Goal: Use online tool/utility: Utilize a website feature to perform a specific function

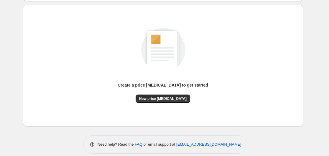
scroll to position [65, 0]
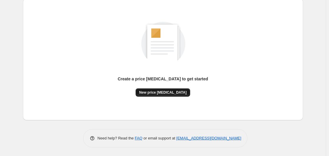
click at [158, 89] on button "New price [MEDICAL_DATA]" at bounding box center [163, 92] width 55 height 8
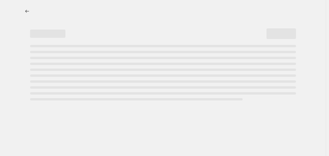
select select "percentage"
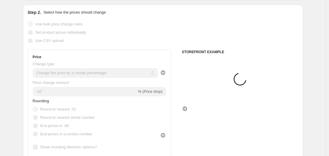
scroll to position [88, 0]
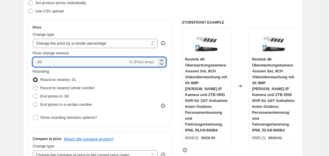
drag, startPoint x: 39, startPoint y: 62, endPoint x: 51, endPoint y: 62, distance: 12.4
click at [51, 62] on input "-10" at bounding box center [80, 61] width 95 height 9
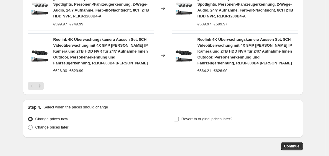
scroll to position [532, 0]
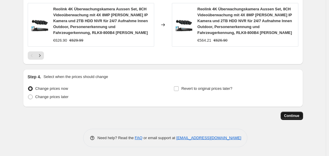
type input "-35"
click at [294, 117] on span "Continue" at bounding box center [291, 115] width 15 height 5
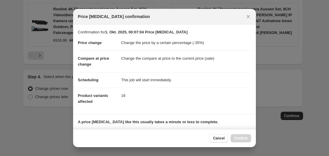
scroll to position [93, 0]
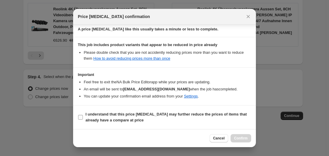
click at [80, 115] on input "I understand that this price [MEDICAL_DATA] may further reduce the prices of it…" at bounding box center [80, 117] width 5 height 5
checkbox input "true"
click at [247, 138] on span "Confirm" at bounding box center [241, 138] width 14 height 5
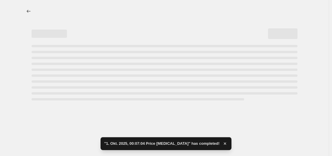
select select "percentage"
